Goal: Find contact information

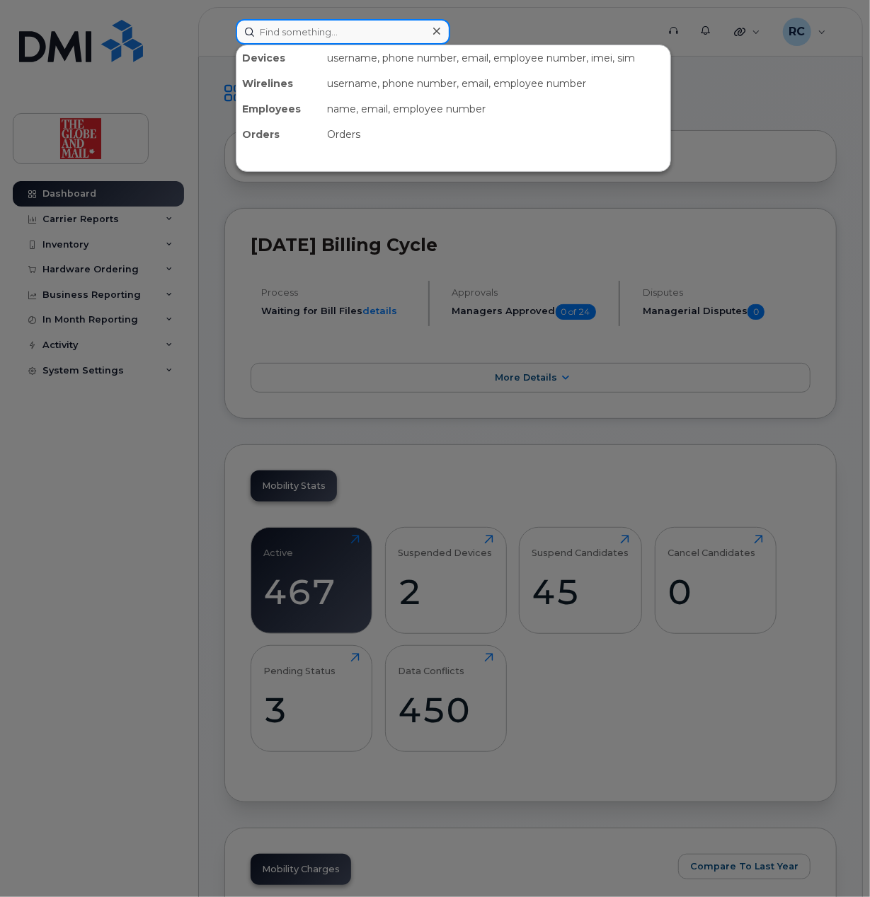
click at [313, 38] on input at bounding box center [343, 31] width 214 height 25
type input "nafid"
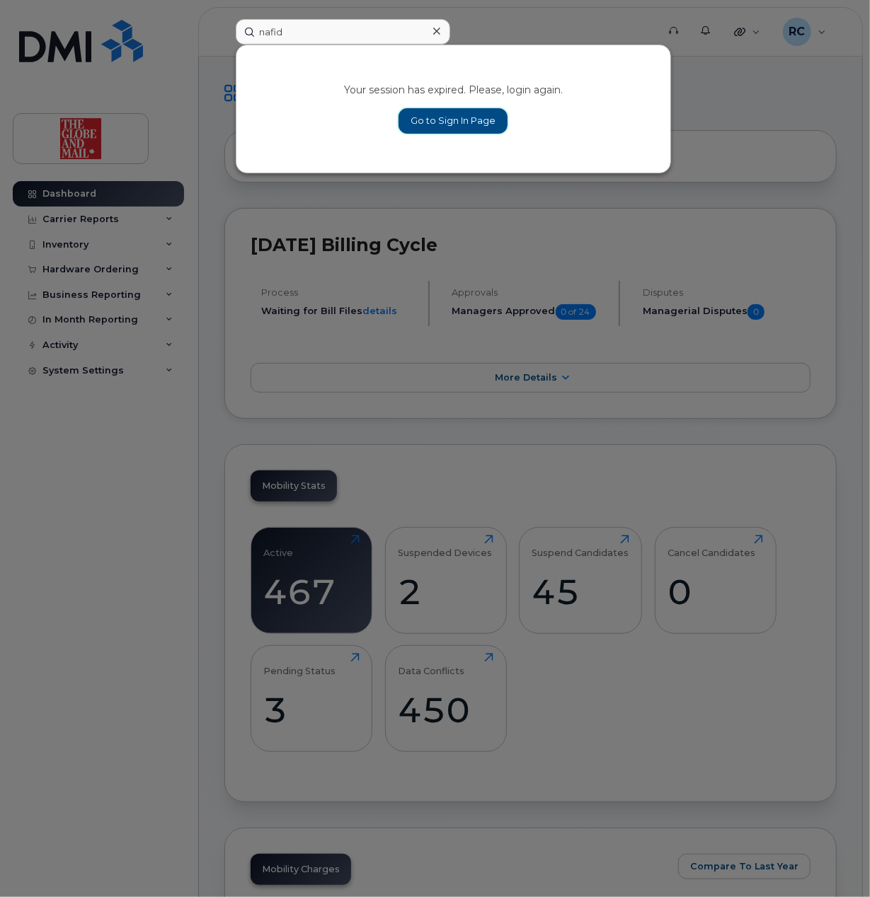
click at [460, 122] on link "Go to Sign In Page" at bounding box center [452, 120] width 109 height 25
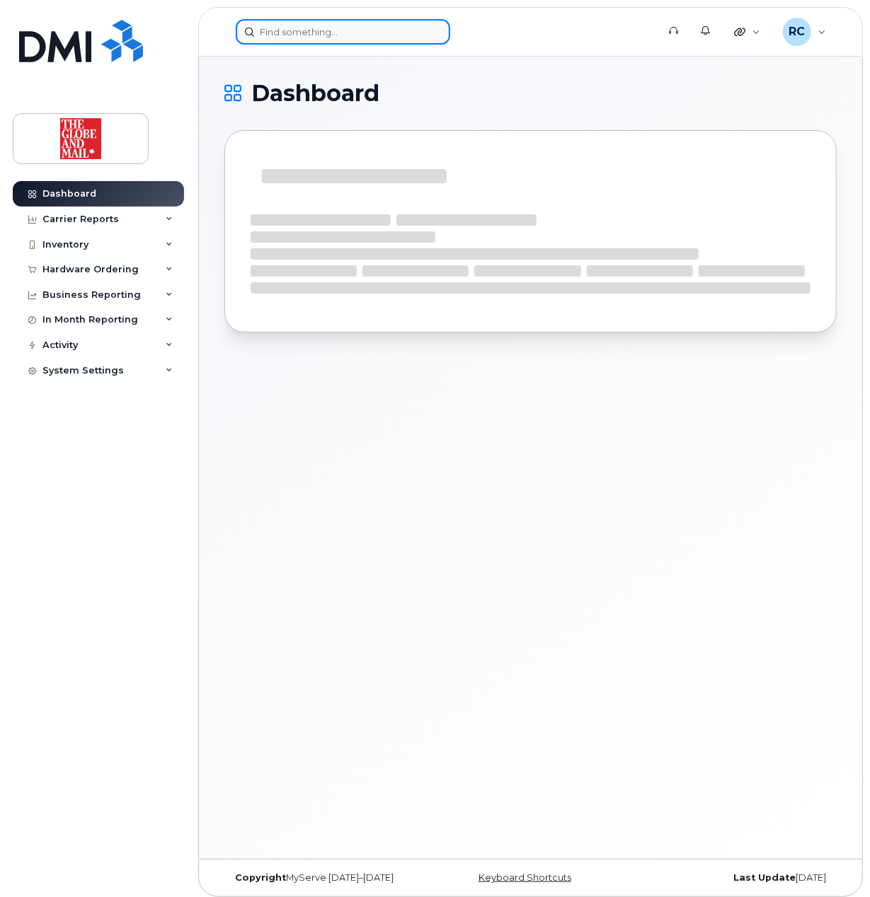
click at [279, 35] on input at bounding box center [343, 31] width 214 height 25
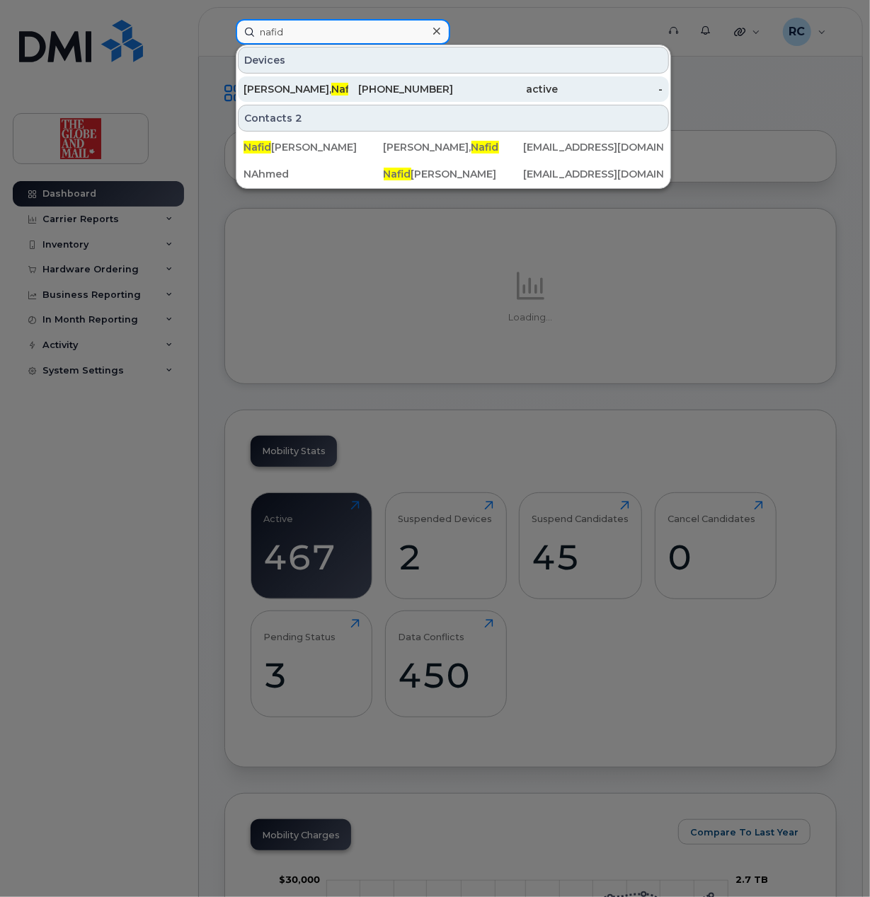
type input "nafid"
click at [344, 83] on div "[PERSON_NAME]" at bounding box center [295, 89] width 105 height 14
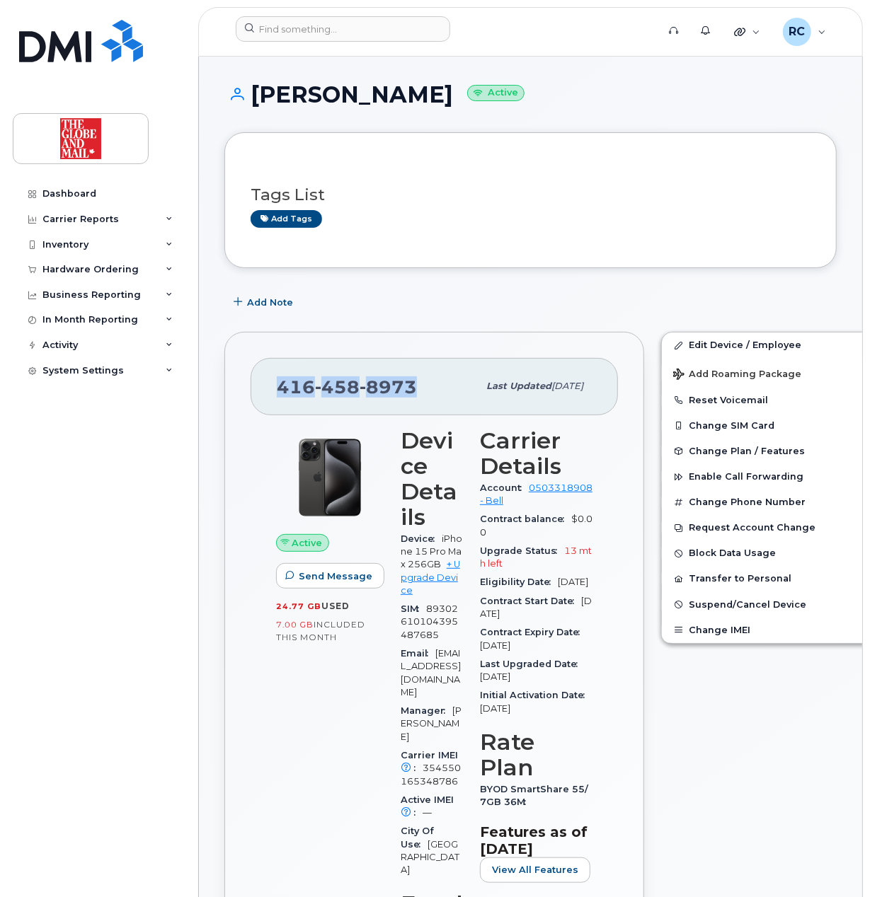
drag, startPoint x: 428, startPoint y: 386, endPoint x: 275, endPoint y: 395, distance: 153.1
click at [278, 397] on div "416 458 8973" at bounding box center [377, 386] width 201 height 30
copy span "416 458 8973"
